Goal: Task Accomplishment & Management: Manage account settings

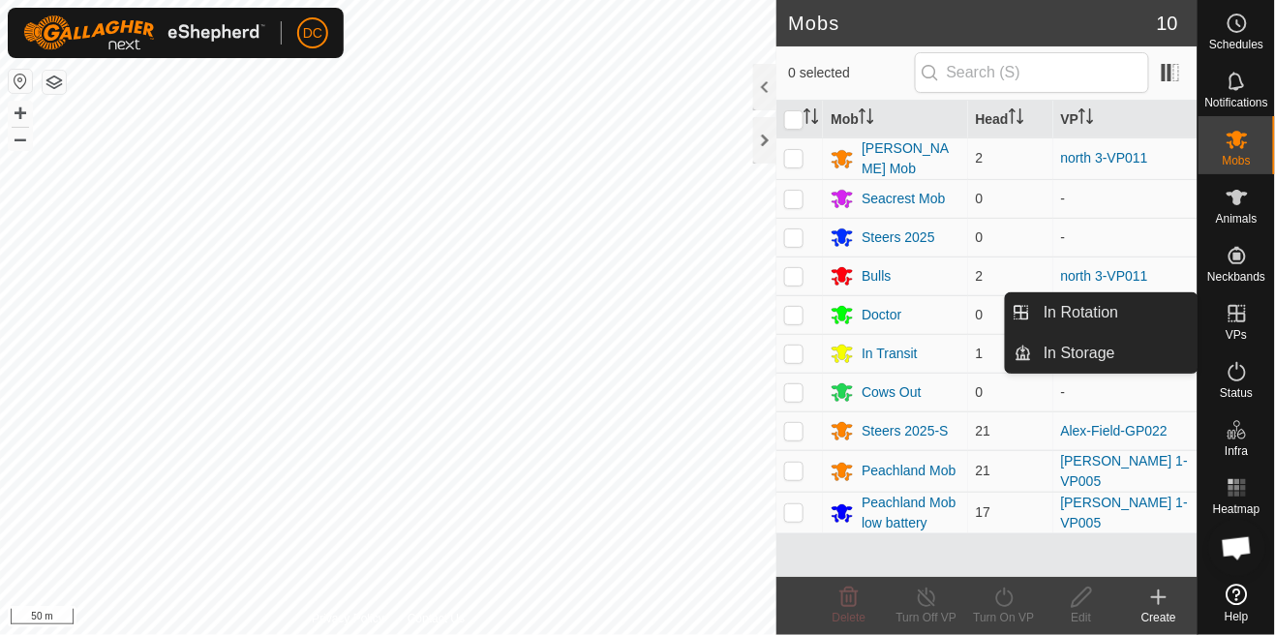
click at [1245, 318] on link "In Rotation" at bounding box center [1193, 314] width 166 height 39
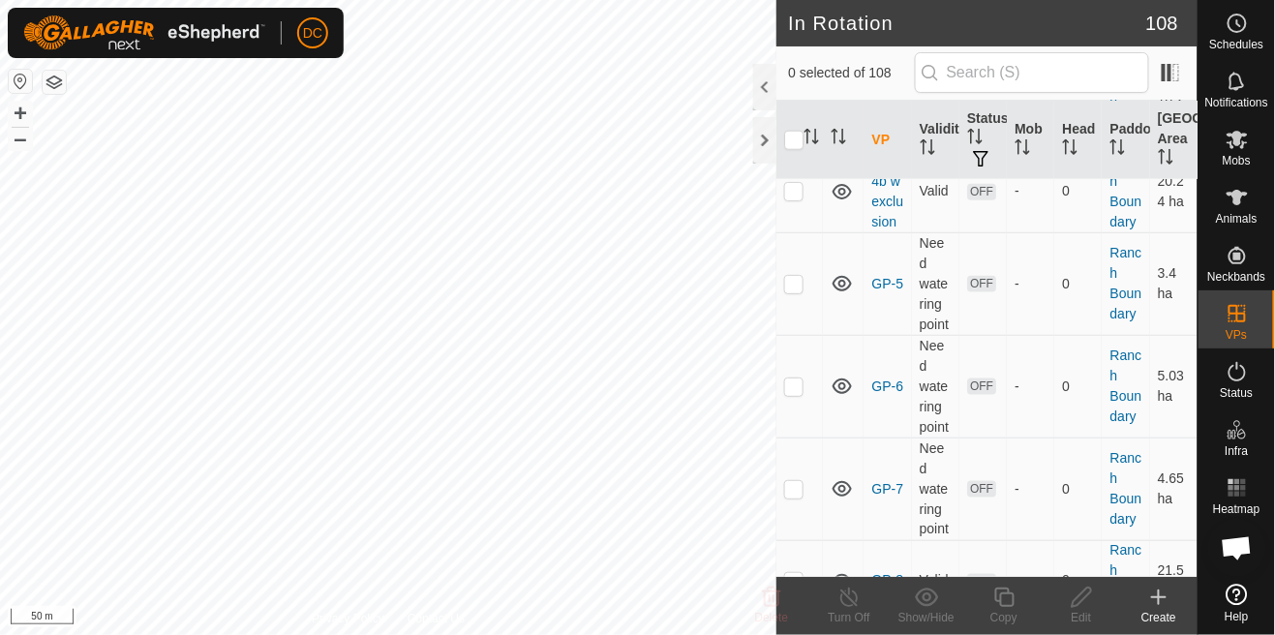
scroll to position [4627, 0]
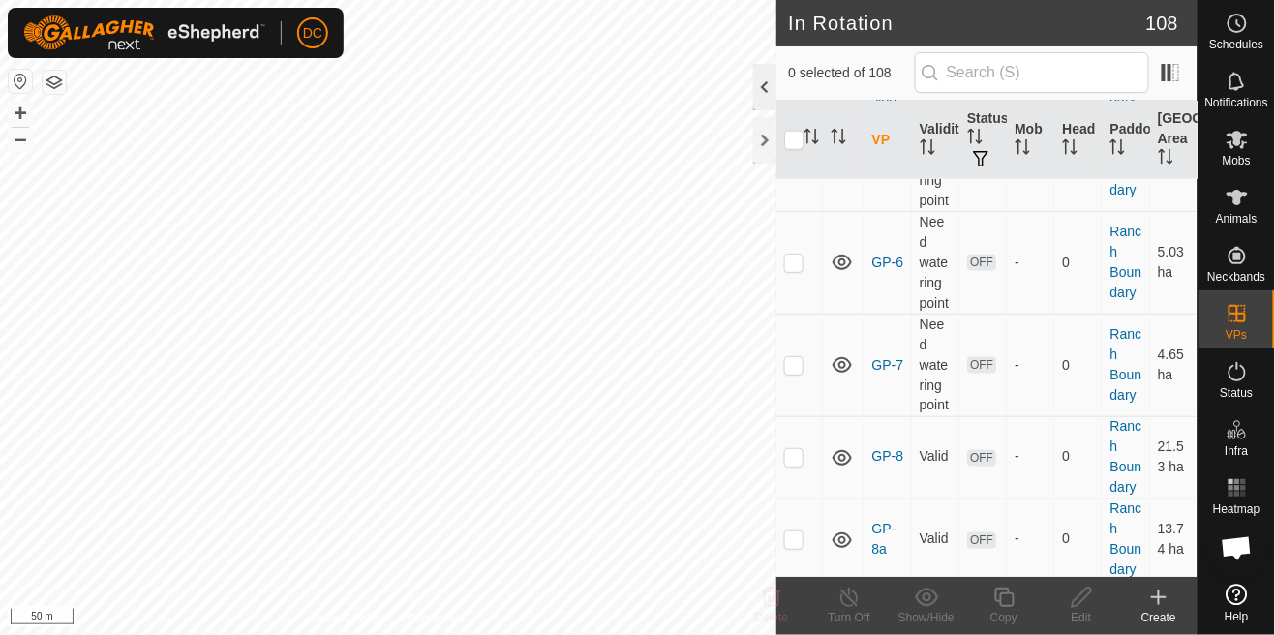
click at [767, 91] on div at bounding box center [764, 87] width 23 height 46
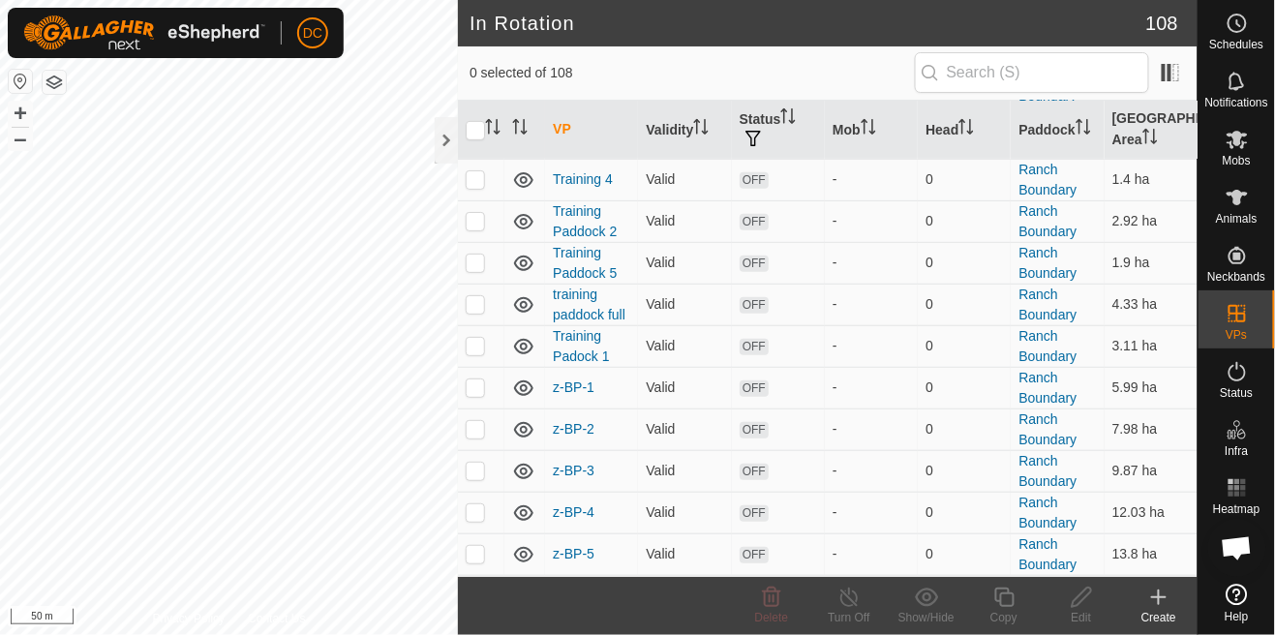
scroll to position [4329, 0]
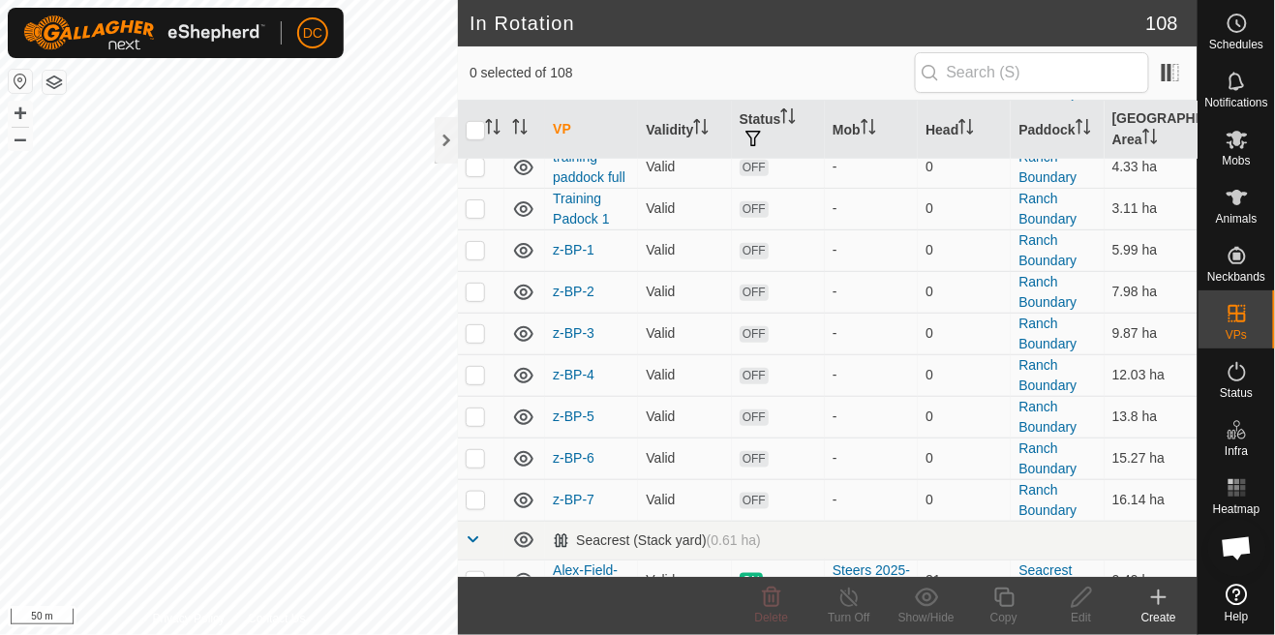
click at [467, 614] on p-checkbox at bounding box center [475, 621] width 19 height 15
checkbox input "true"
click at [473, 572] on p-checkbox at bounding box center [475, 579] width 19 height 15
checkbox input "true"
click at [476, 614] on p-checkbox at bounding box center [475, 621] width 19 height 15
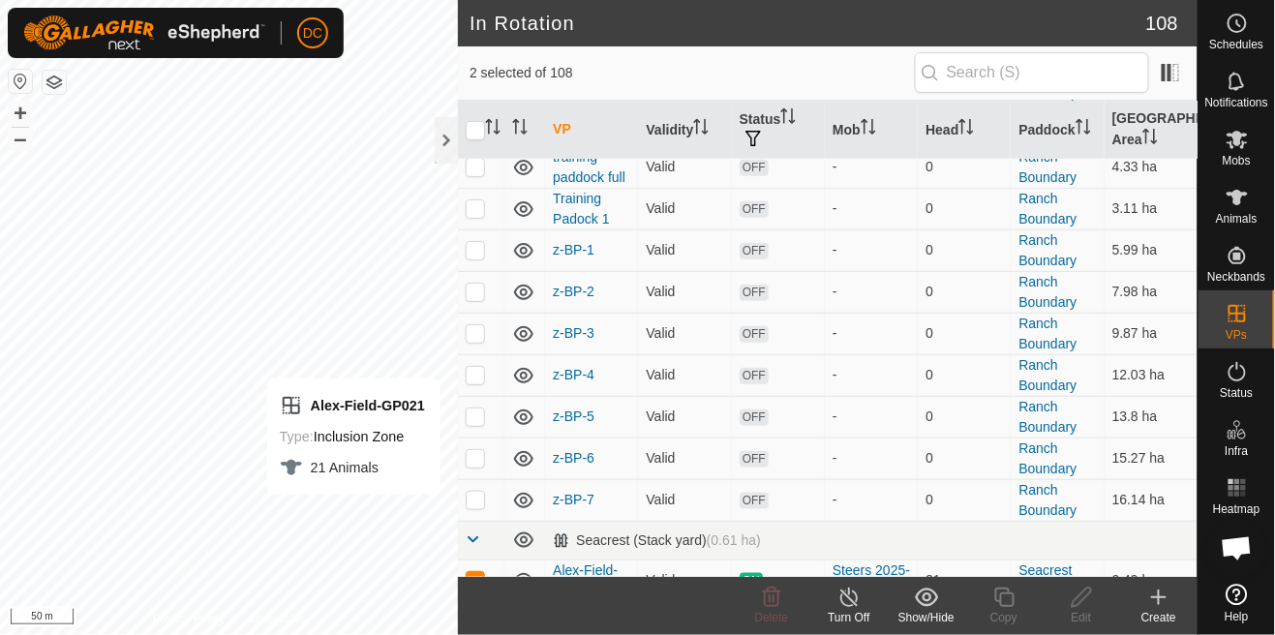
checkbox input "false"
click at [476, 572] on p-checkbox at bounding box center [475, 579] width 19 height 15
checkbox input "false"
click at [478, 614] on p-checkbox at bounding box center [475, 621] width 19 height 15
click at [472, 614] on p-checkbox at bounding box center [475, 621] width 19 height 15
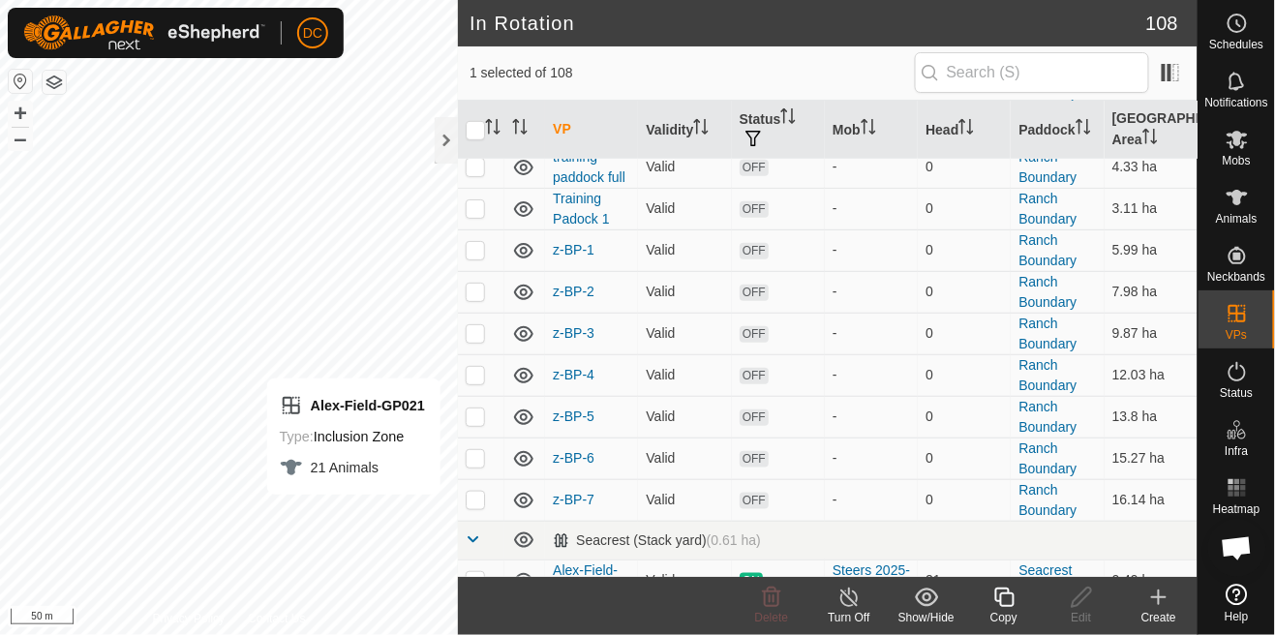
checkbox input "false"
click at [471, 572] on p-checkbox at bounding box center [475, 579] width 19 height 15
checkbox input "true"
click at [476, 614] on p-checkbox at bounding box center [475, 621] width 19 height 15
checkbox input "true"
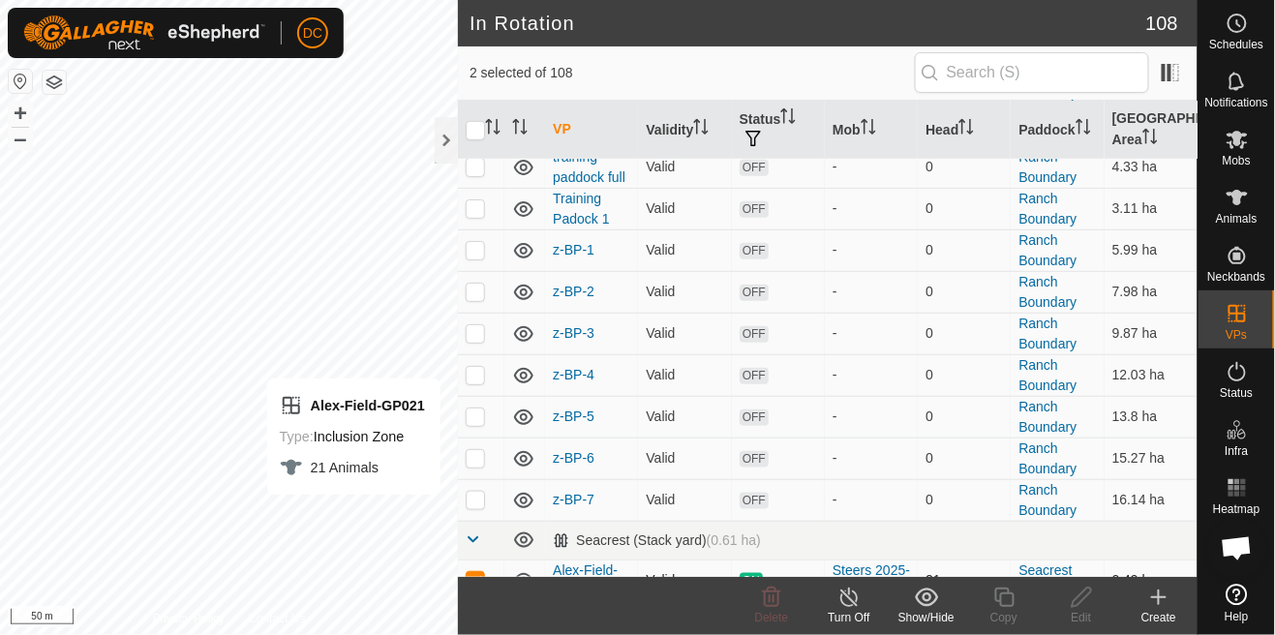
click at [481, 572] on p-checkbox at bounding box center [475, 579] width 19 height 15
checkbox input "false"
click at [474, 614] on p-checkbox at bounding box center [475, 621] width 19 height 15
checkbox input "true"
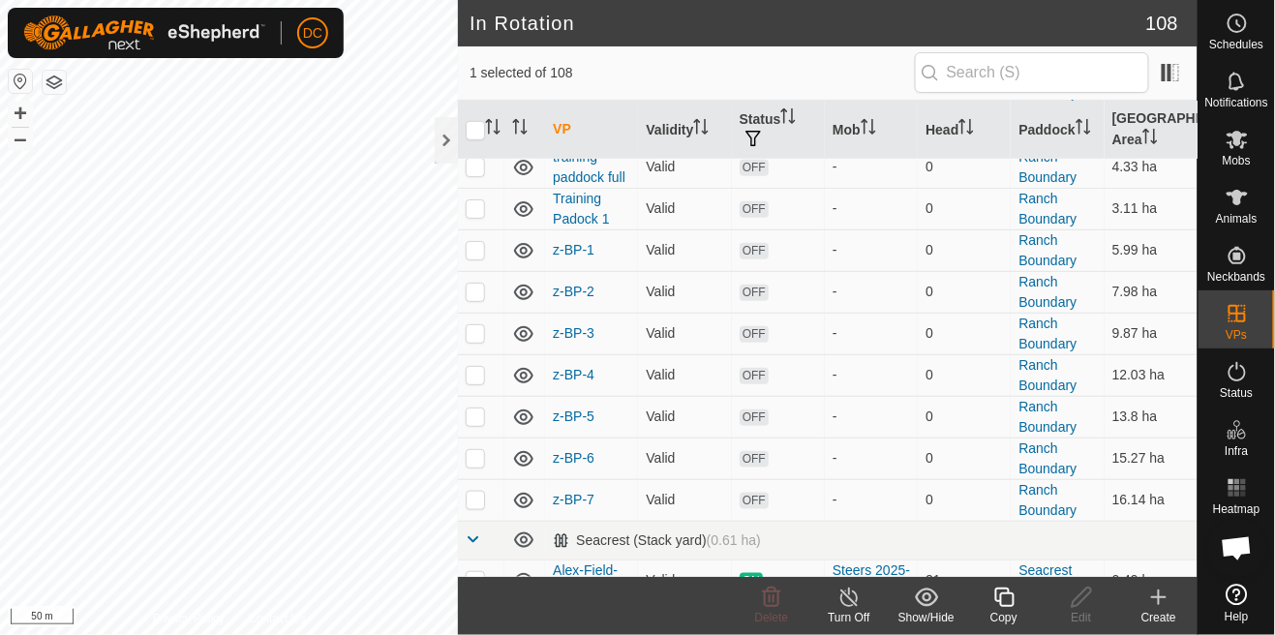
click at [1008, 612] on div "Copy" at bounding box center [1003, 617] width 77 height 17
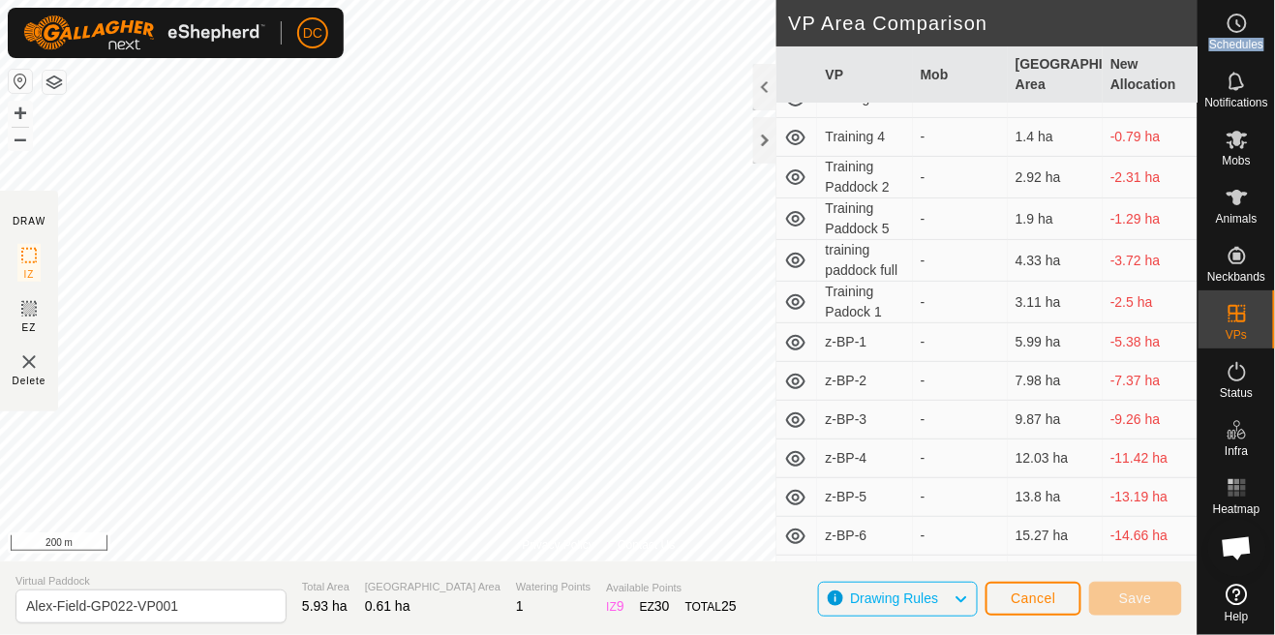
scroll to position [3981, 0]
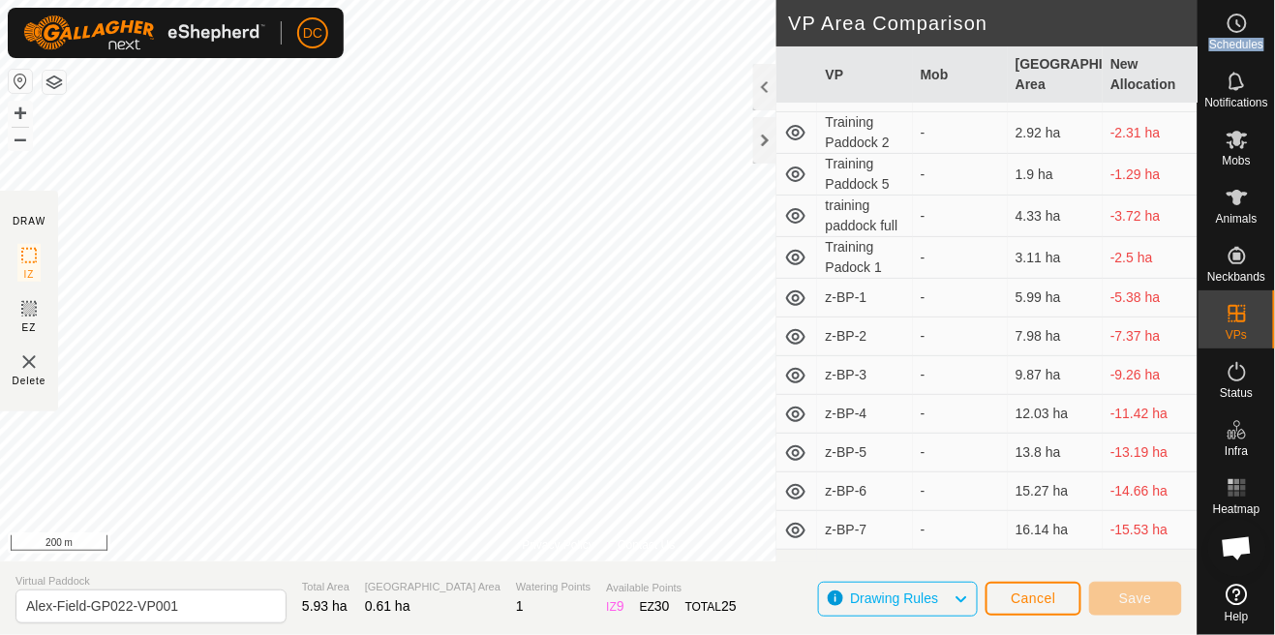
click at [1041, 596] on span "Cancel" at bounding box center [1034, 598] width 46 height 15
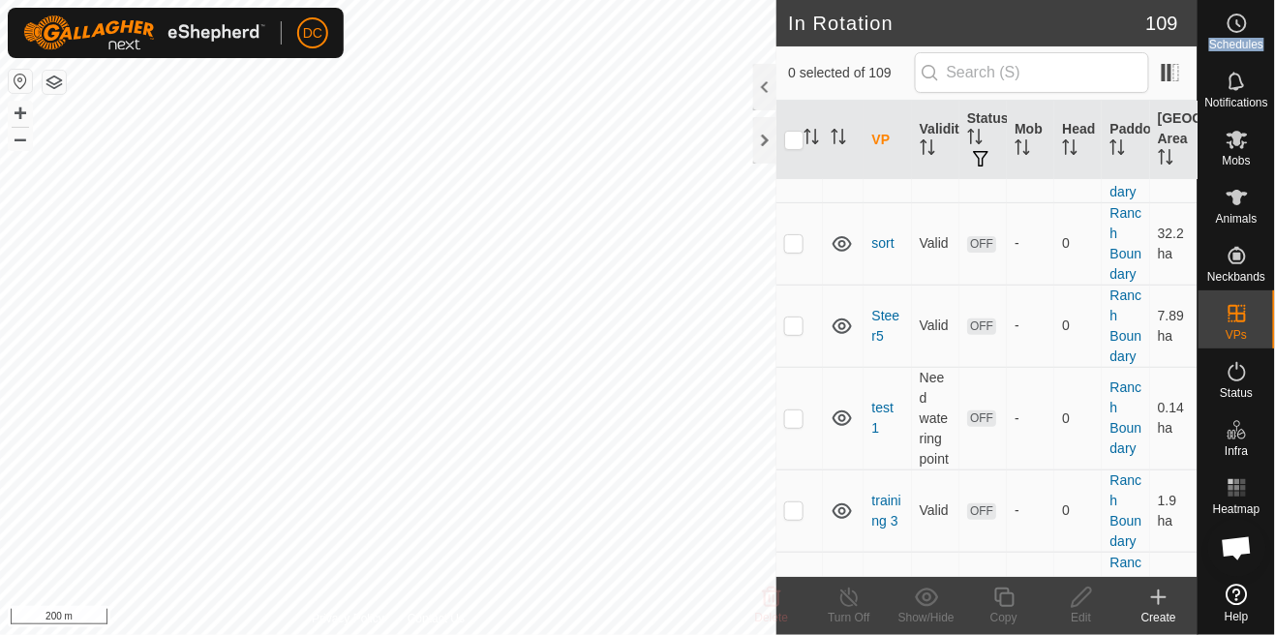
scroll to position [9087, 0]
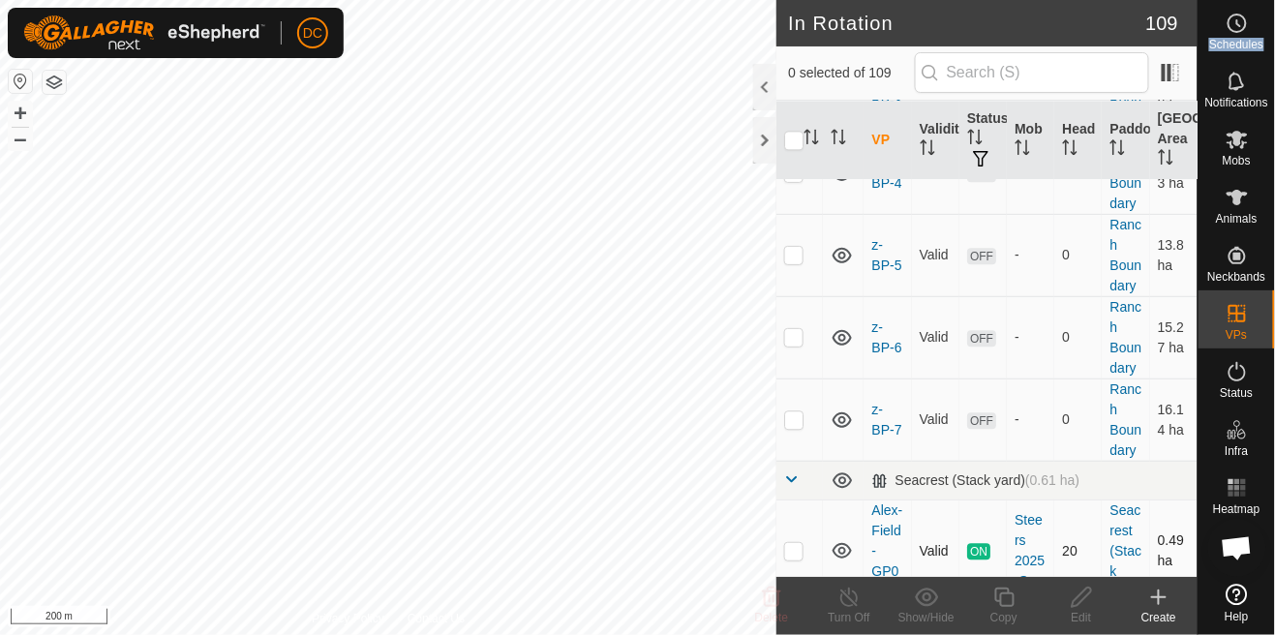
click at [803, 500] on td at bounding box center [799, 551] width 46 height 103
checkbox input "true"
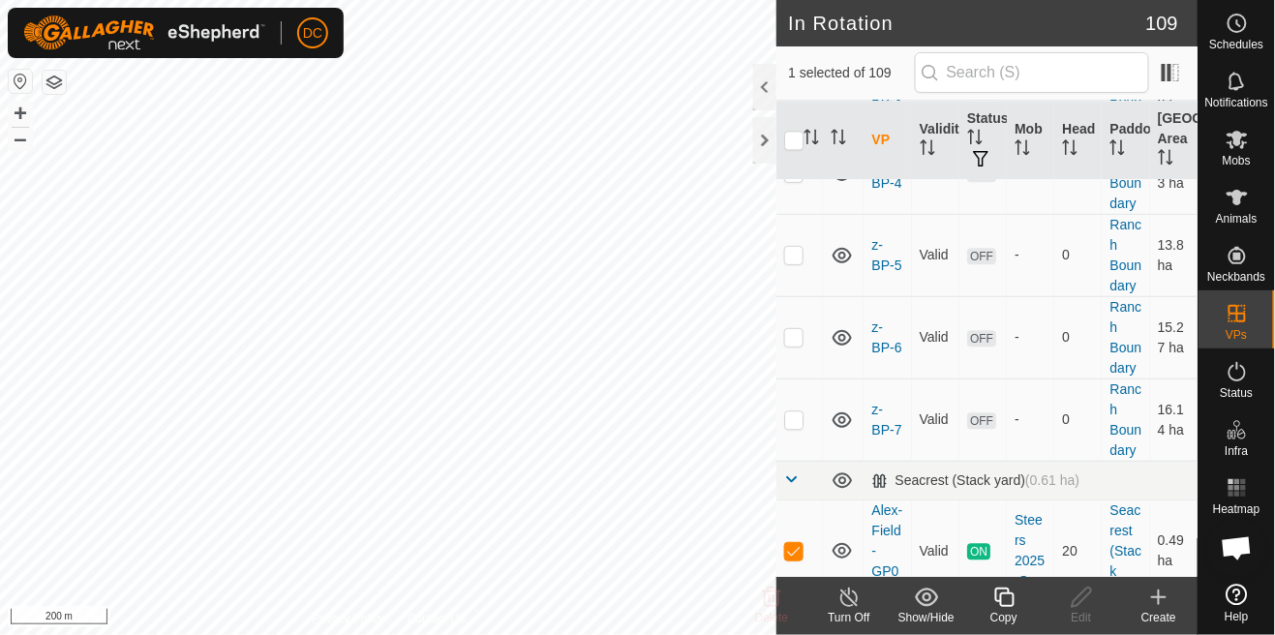
checkbox input "true"
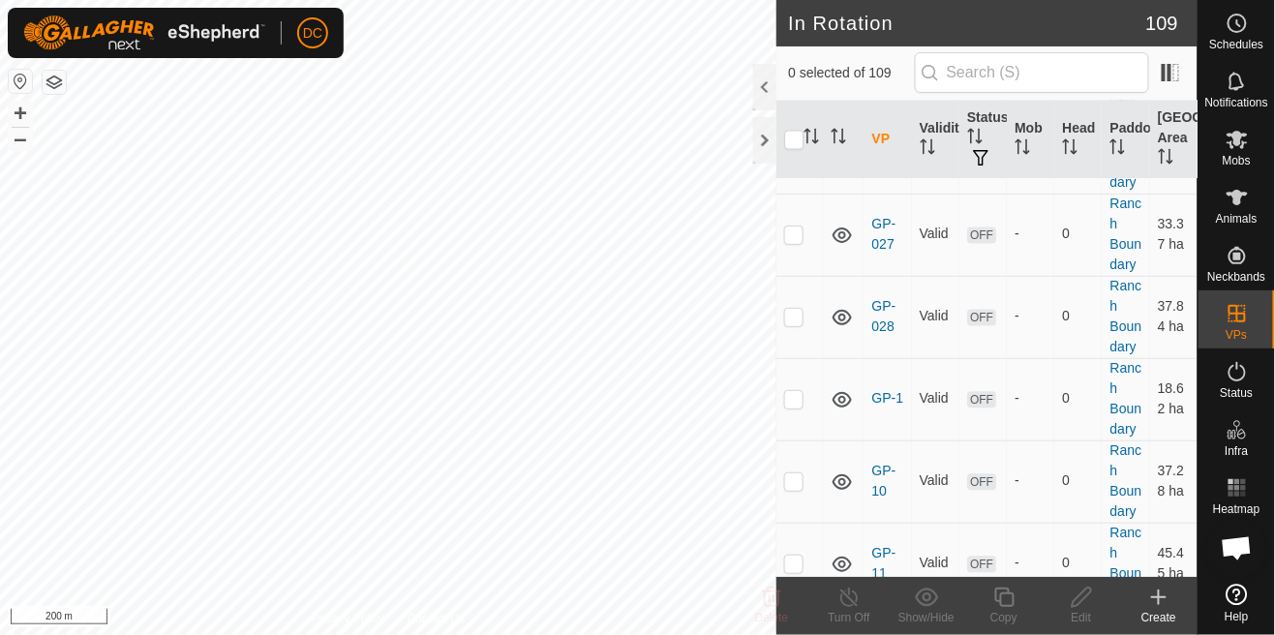
scroll to position [2979, 0]
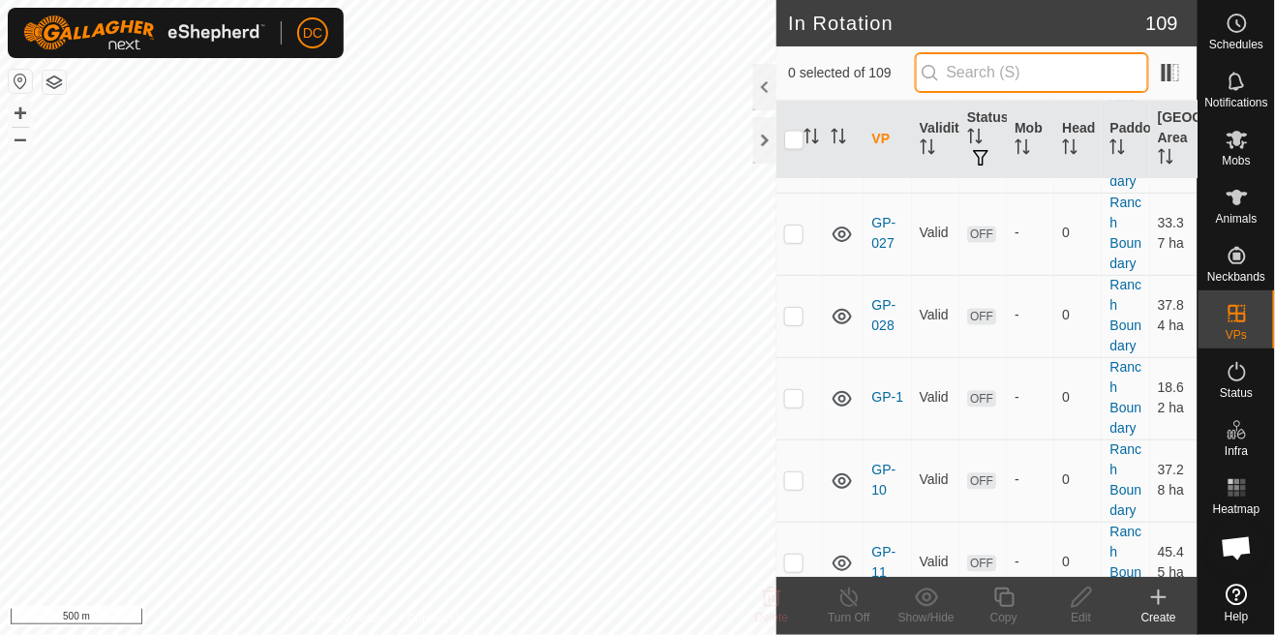
click at [1066, 64] on input "text" at bounding box center [1032, 72] width 234 height 41
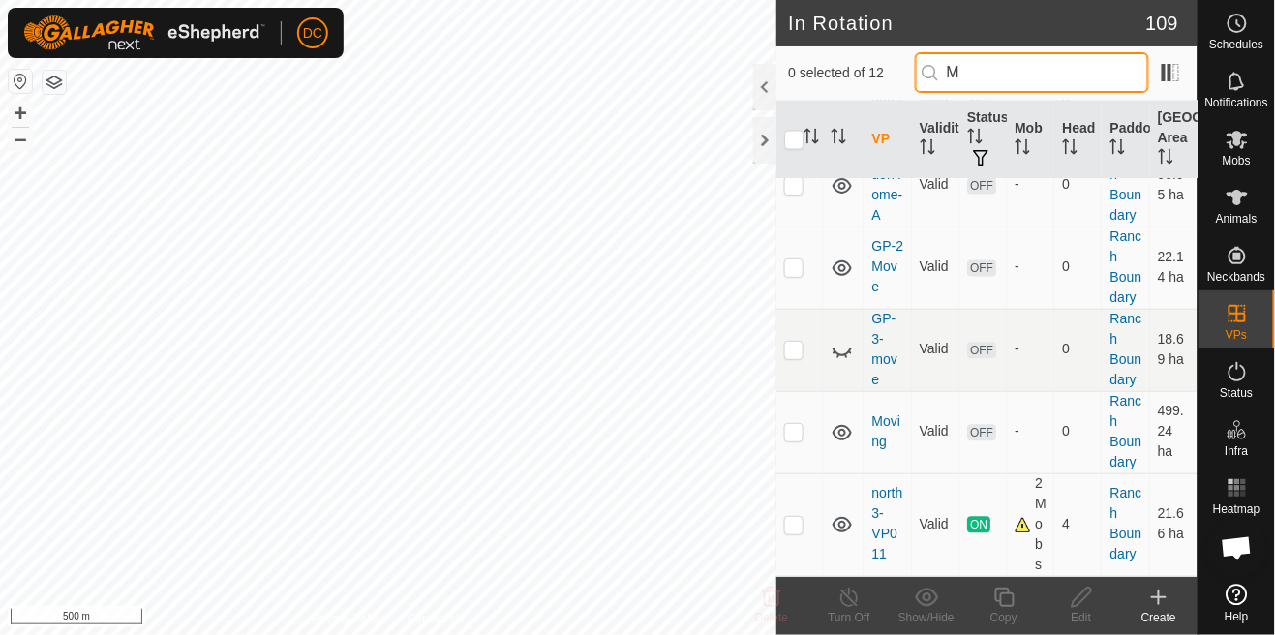
scroll to position [0, 0]
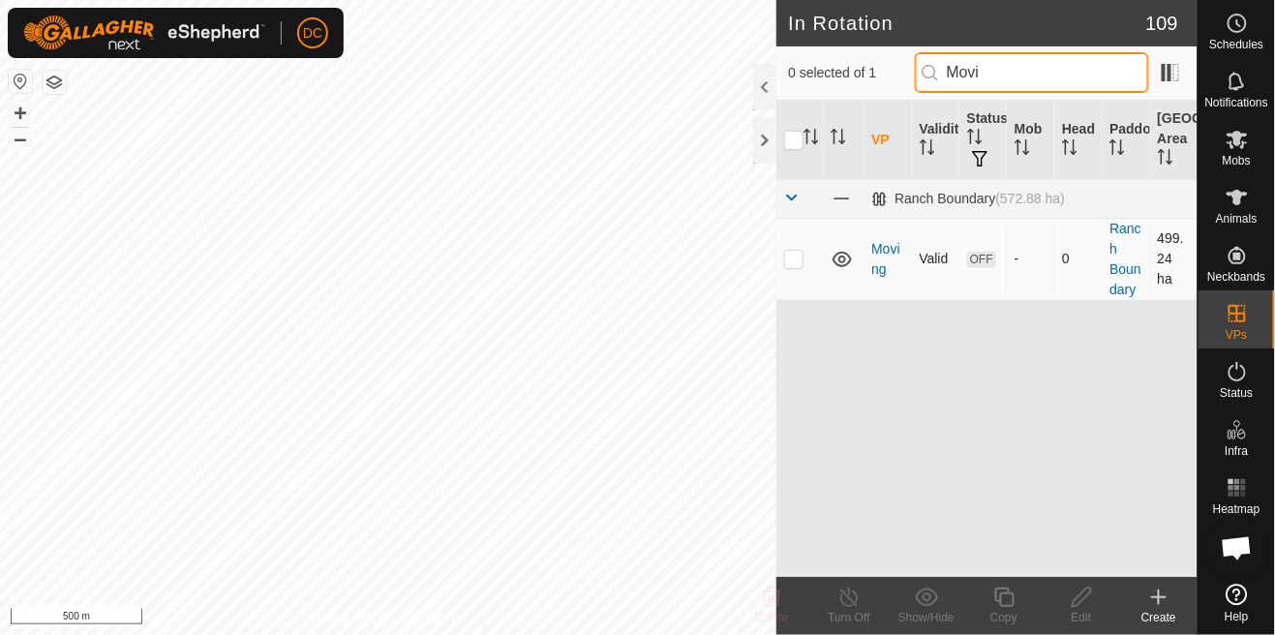
type input "Movi"
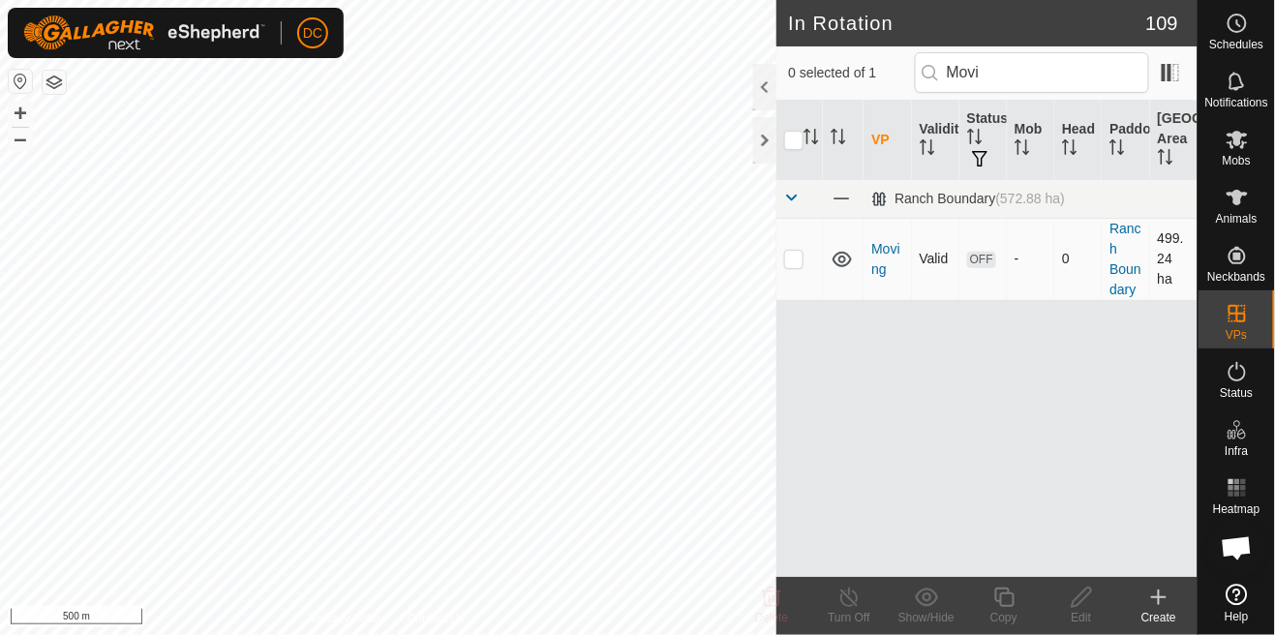
click at [809, 253] on td at bounding box center [799, 259] width 46 height 82
checkbox input "true"
click at [1078, 607] on icon at bounding box center [1082, 597] width 24 height 23
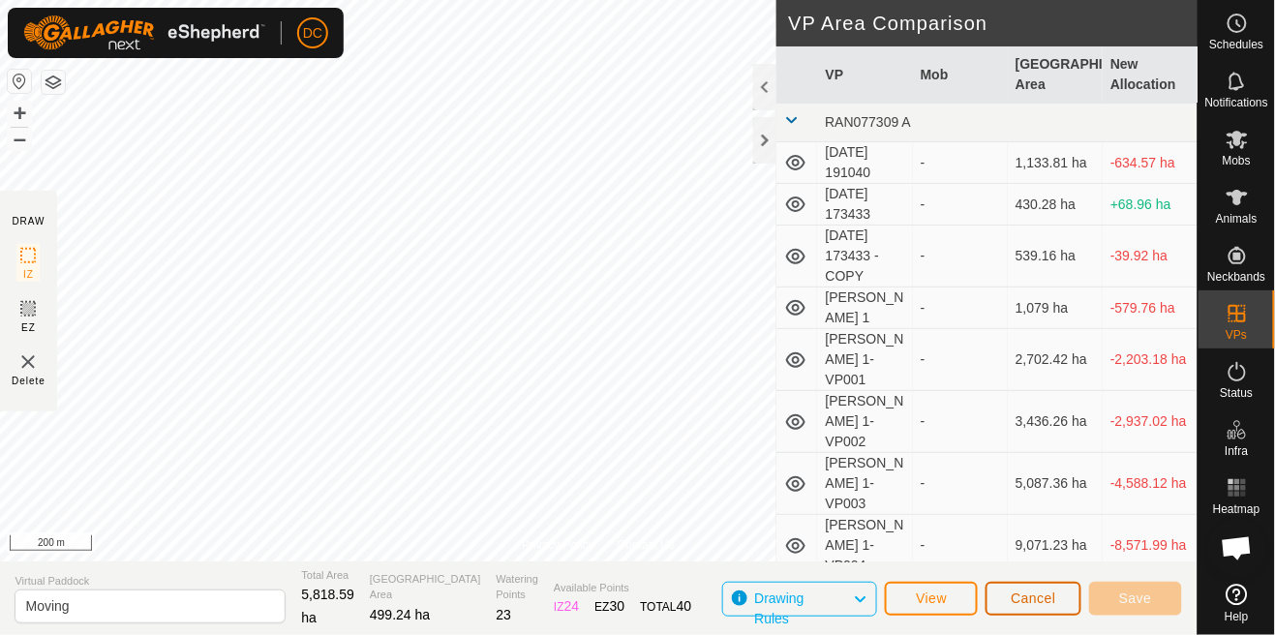
click at [1048, 587] on button "Cancel" at bounding box center [1034, 599] width 96 height 34
